Goal: Information Seeking & Learning: Learn about a topic

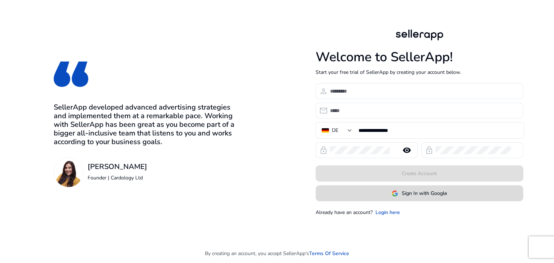
click at [429, 194] on span "Sign In with Google" at bounding box center [424, 194] width 45 height 8
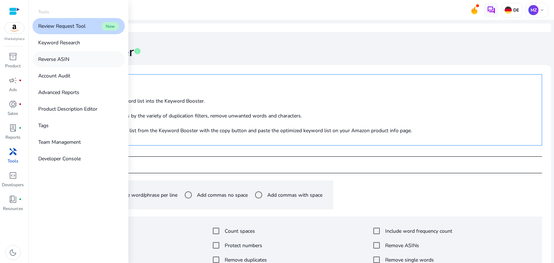
click at [68, 57] on p "Reverse ASIN" at bounding box center [53, 60] width 31 height 8
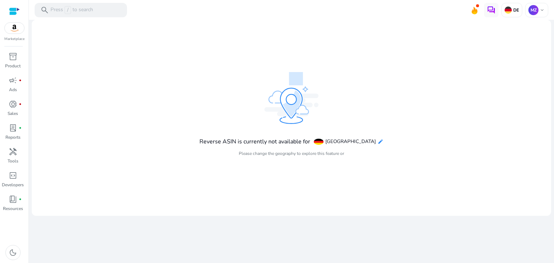
click at [377, 144] on mat-icon "edit" at bounding box center [380, 142] width 6 height 6
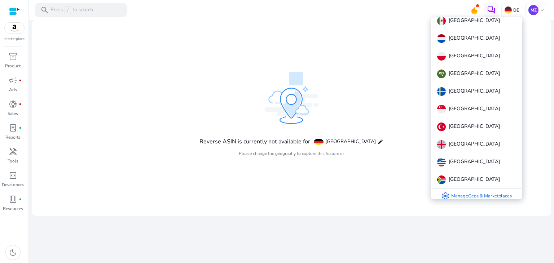
scroll to position [222, 0]
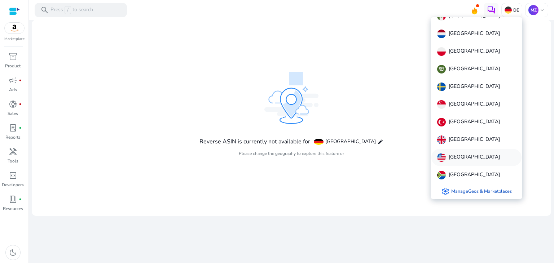
click at [471, 154] on p "[GEOGRAPHIC_DATA]" at bounding box center [474, 157] width 51 height 9
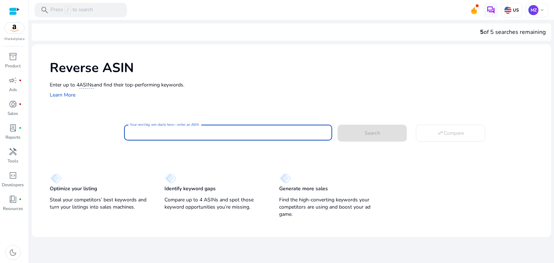
click at [212, 132] on input "Your next big win starts here—enter an ASIN" at bounding box center [228, 133] width 196 height 8
click at [74, 146] on mat-card "Your next big win starts here—enter an ASIN Search swap_horiz Compare" at bounding box center [300, 131] width 501 height 29
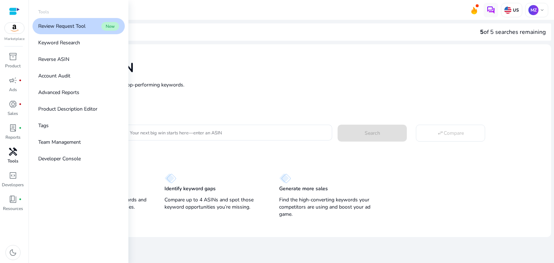
click at [14, 157] on div "handyman" at bounding box center [13, 152] width 20 height 12
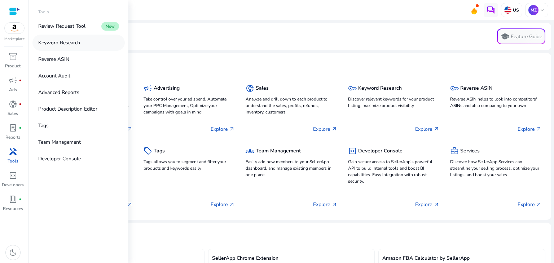
click at [75, 37] on link "Keyword Research" at bounding box center [78, 43] width 92 height 16
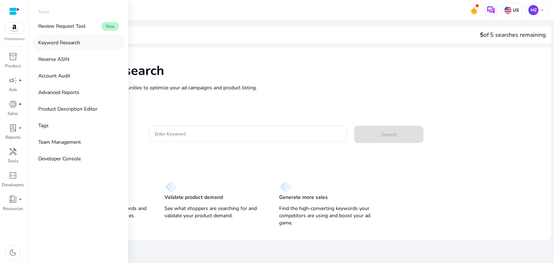
click at [74, 43] on p "Keyword Research" at bounding box center [59, 43] width 42 height 8
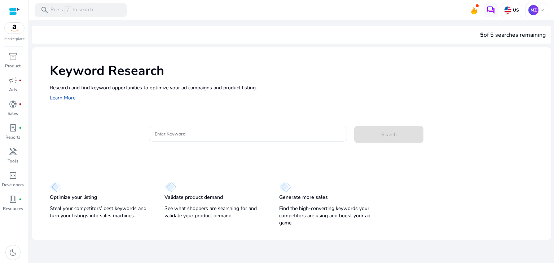
click at [167, 128] on div at bounding box center [248, 134] width 187 height 16
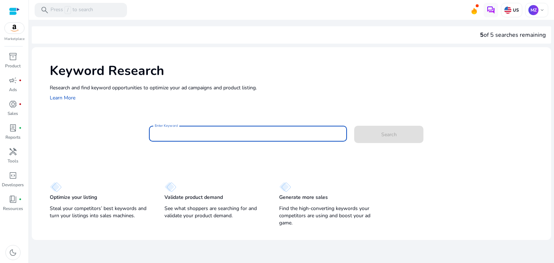
click at [169, 133] on input "Enter Keyword" at bounding box center [248, 134] width 187 height 8
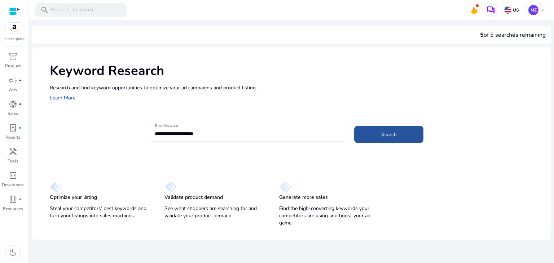
click at [375, 132] on span at bounding box center [388, 134] width 69 height 17
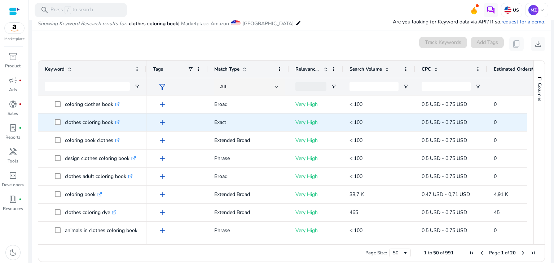
scroll to position [86, 0]
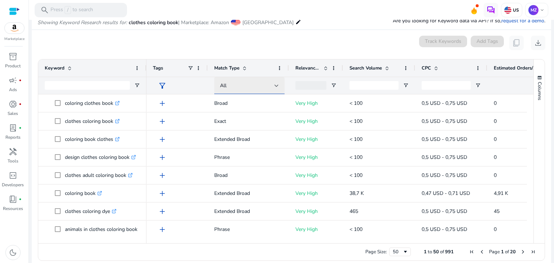
click at [275, 86] on div at bounding box center [276, 85] width 4 height 3
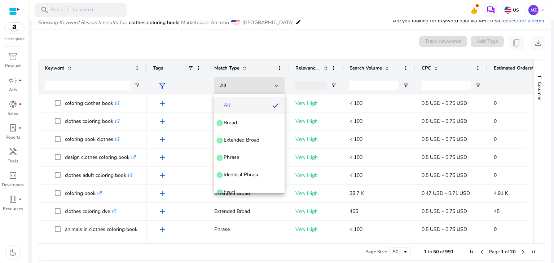
click at [277, 81] on div at bounding box center [277, 131] width 554 height 263
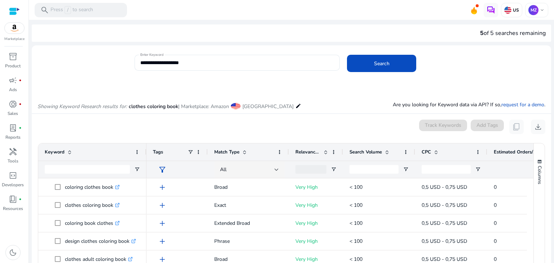
scroll to position [0, 0]
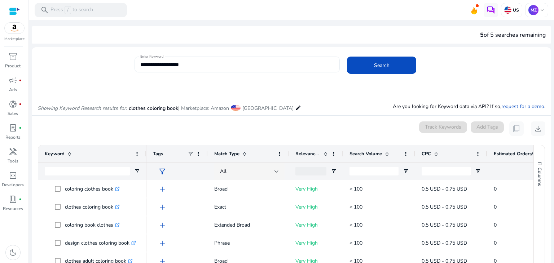
click at [204, 65] on input "**********" at bounding box center [237, 65] width 194 height 8
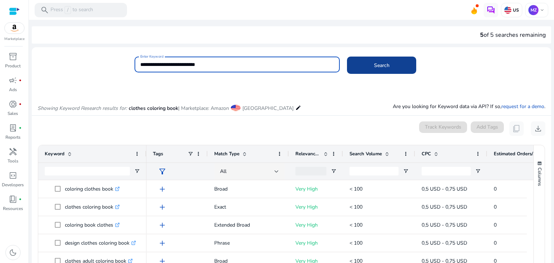
type input "**********"
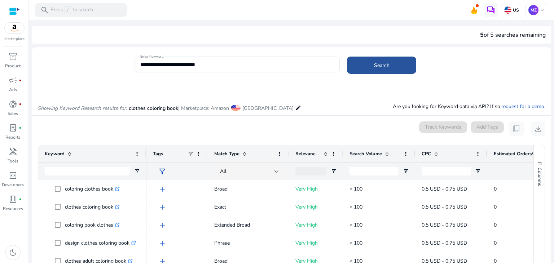
click at [375, 70] on span at bounding box center [381, 65] width 69 height 17
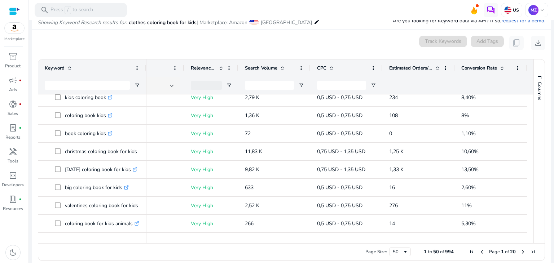
scroll to position [11, 0]
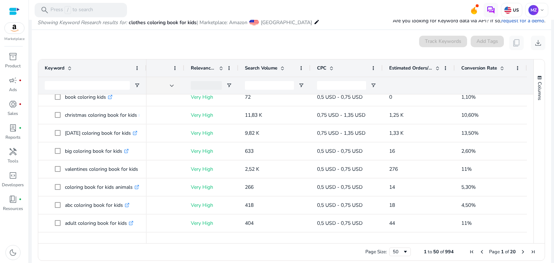
drag, startPoint x: 527, startPoint y: 119, endPoint x: 533, endPoint y: 125, distance: 8.4
click at [533, 125] on div "Keyword Tags Match Type 31" at bounding box center [291, 151] width 506 height 184
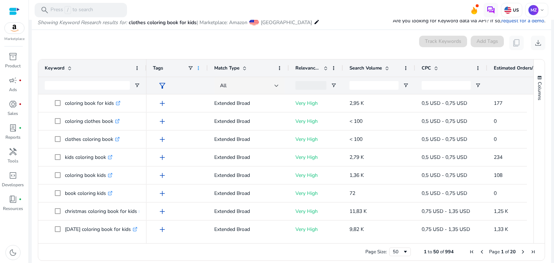
click at [197, 68] on span at bounding box center [198, 68] width 6 height 6
click at [167, 36] on div "0 keyword(s) selected Track Keywords Add Tags content_copy download" at bounding box center [291, 43] width 508 height 14
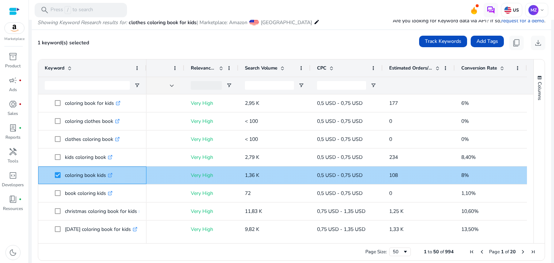
click at [111, 175] on icon at bounding box center [111, 174] width 3 height 3
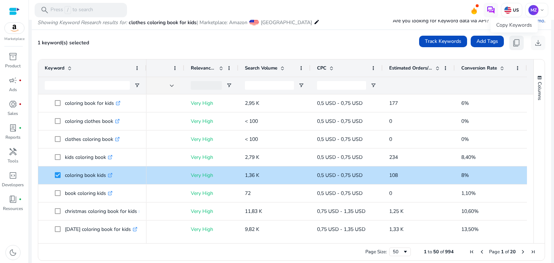
click at [514, 42] on span "content_copy" at bounding box center [516, 43] width 9 height 9
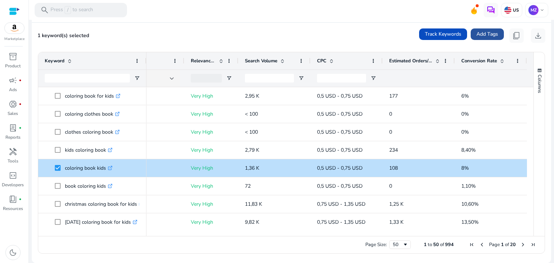
click at [485, 32] on span "Add Tags" at bounding box center [487, 34] width 22 height 8
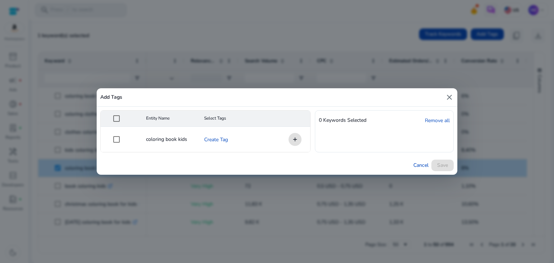
click at [153, 118] on mat-header-cell "Entity Name" at bounding box center [169, 119] width 58 height 16
click at [172, 119] on mat-header-cell "Entity Name" at bounding box center [169, 119] width 58 height 16
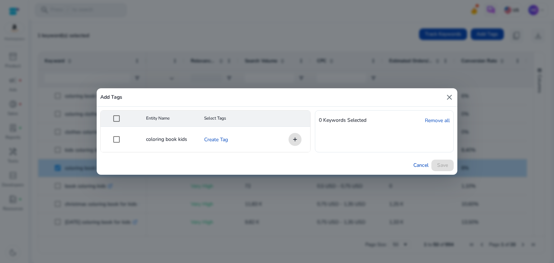
click at [146, 120] on mat-header-cell "Entity Name" at bounding box center [169, 119] width 58 height 16
click at [145, 119] on mat-header-cell "Entity Name" at bounding box center [169, 119] width 58 height 16
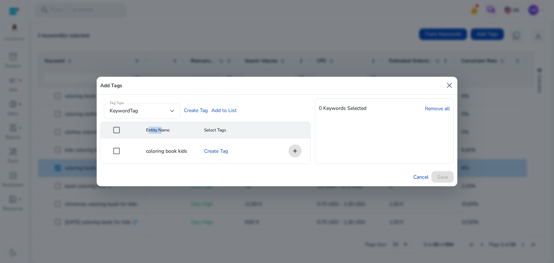
click at [449, 84] on mat-icon "close" at bounding box center [449, 85] width 9 height 9
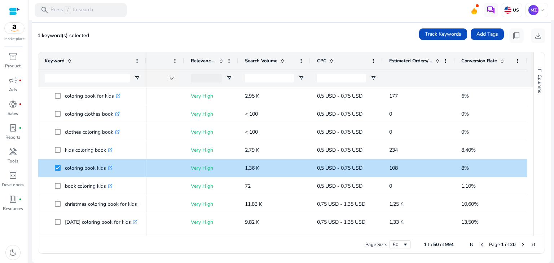
drag, startPoint x: 527, startPoint y: 96, endPoint x: 529, endPoint y: 113, distance: 17.4
click at [529, 113] on div at bounding box center [530, 158] width 6 height 142
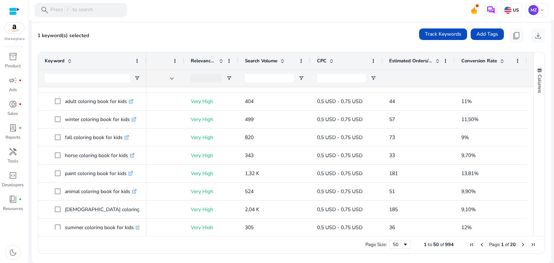
scroll to position [207, 0]
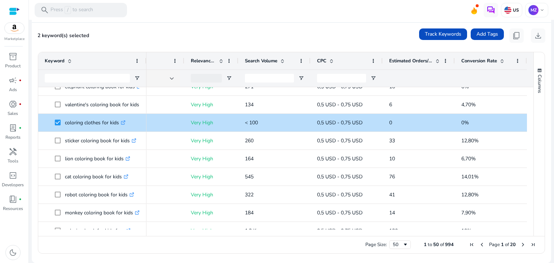
drag, startPoint x: 527, startPoint y: 163, endPoint x: 532, endPoint y: 152, distance: 11.9
click at [532, 152] on div "Keyword Tags Match Type 51" at bounding box center [291, 144] width 506 height 184
drag, startPoint x: 527, startPoint y: 166, endPoint x: 529, endPoint y: 156, distance: 9.9
click at [529, 156] on div at bounding box center [530, 158] width 6 height 142
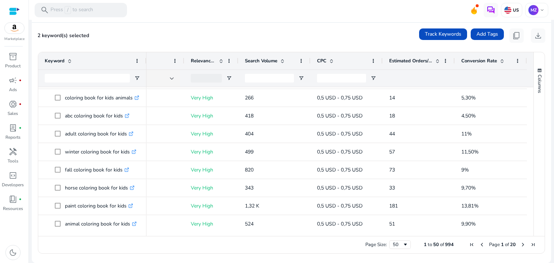
scroll to position [184, 0]
